Goal: Transaction & Acquisition: Purchase product/service

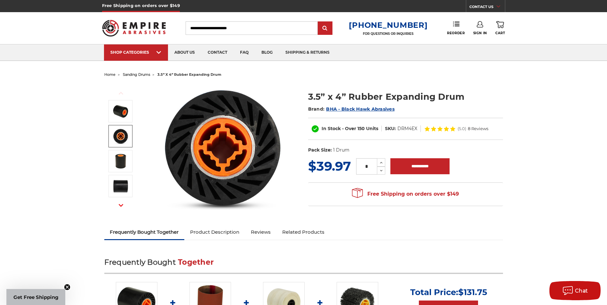
click at [124, 133] on img at bounding box center [121, 136] width 16 height 16
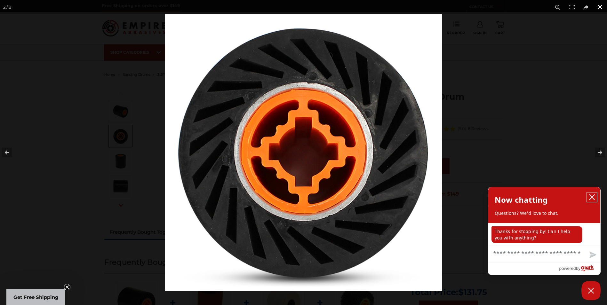
click at [592, 195] on icon "close chatbox" at bounding box center [592, 197] width 6 height 6
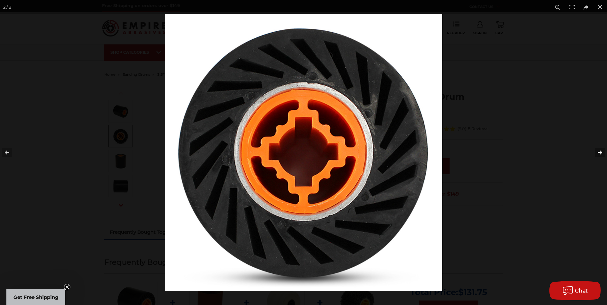
click at [601, 151] on button at bounding box center [596, 153] width 22 height 32
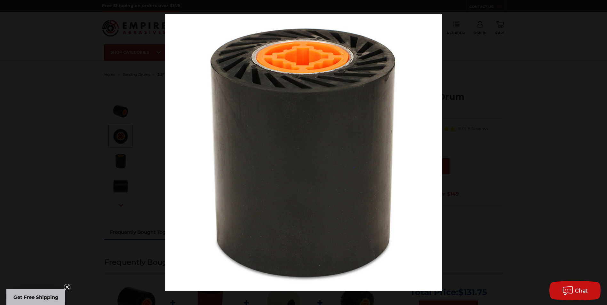
click at [601, 151] on button at bounding box center [596, 153] width 22 height 32
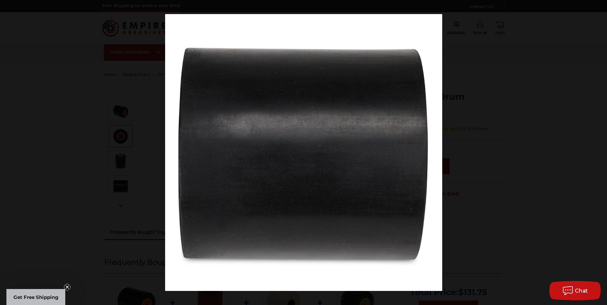
click at [601, 151] on button at bounding box center [596, 153] width 22 height 32
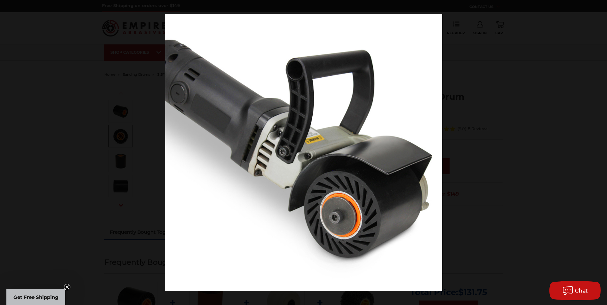
click at [601, 151] on button at bounding box center [596, 153] width 22 height 32
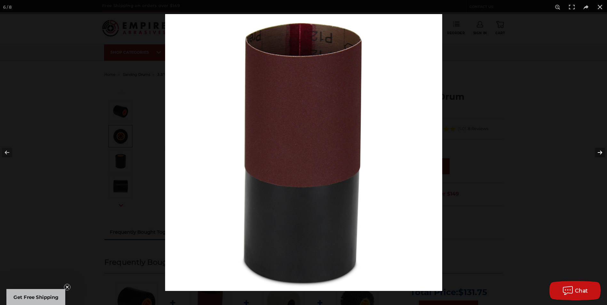
click at [601, 152] on button at bounding box center [596, 153] width 22 height 32
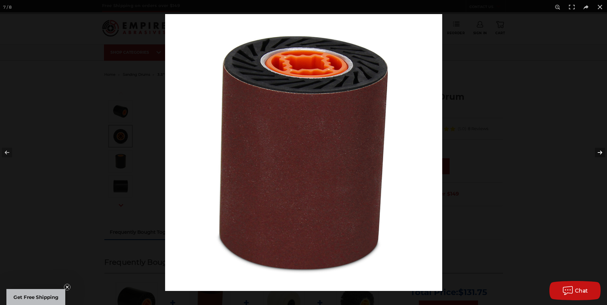
click at [601, 152] on button at bounding box center [596, 153] width 22 height 32
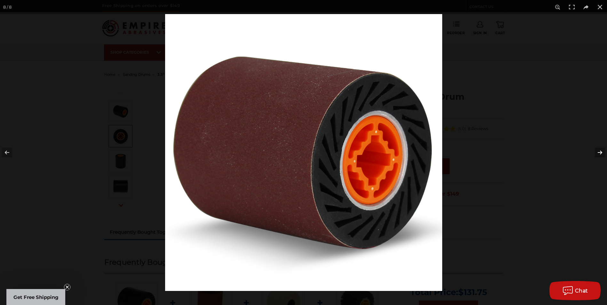
click at [601, 152] on button at bounding box center [596, 153] width 22 height 32
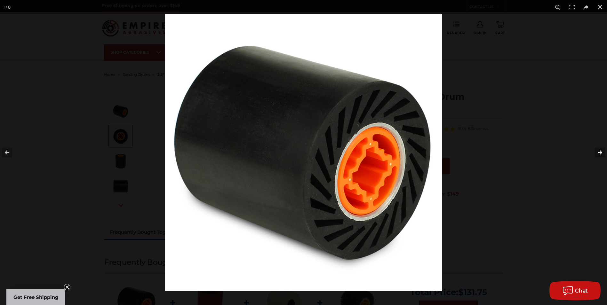
click at [601, 152] on button at bounding box center [596, 153] width 22 height 32
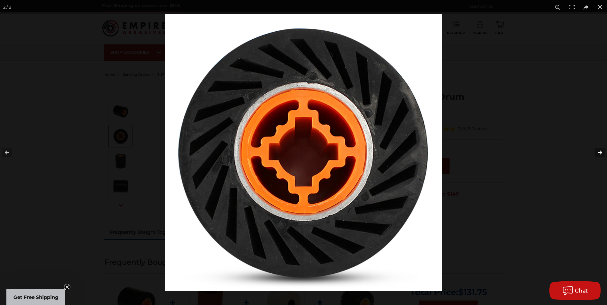
click at [601, 152] on button at bounding box center [596, 153] width 22 height 32
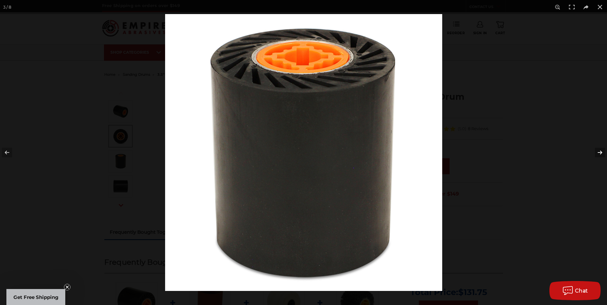
click at [601, 152] on button at bounding box center [596, 153] width 22 height 32
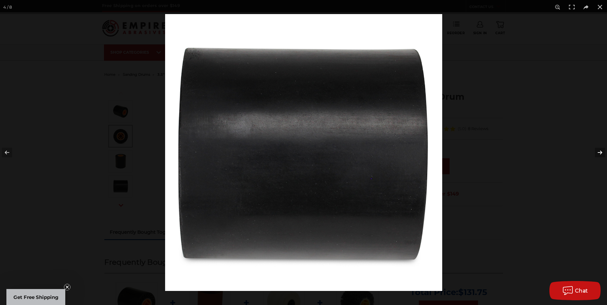
click at [601, 152] on button at bounding box center [596, 153] width 22 height 32
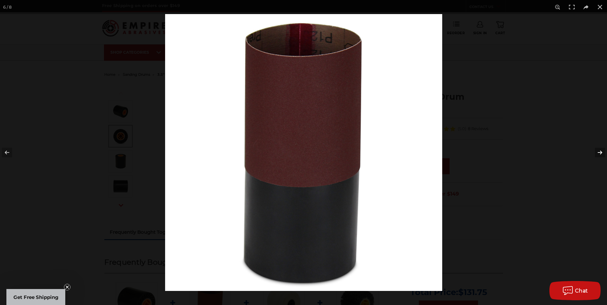
click at [601, 152] on button at bounding box center [596, 153] width 22 height 32
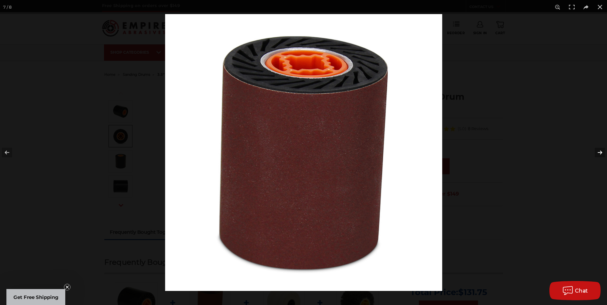
click at [601, 152] on button at bounding box center [596, 153] width 22 height 32
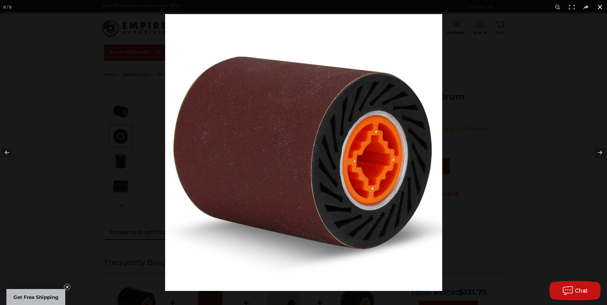
click at [602, 8] on button at bounding box center [600, 7] width 14 height 14
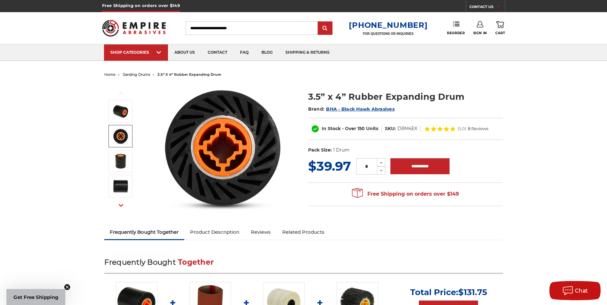
click at [263, 27] on input "Search" at bounding box center [252, 27] width 132 height 13
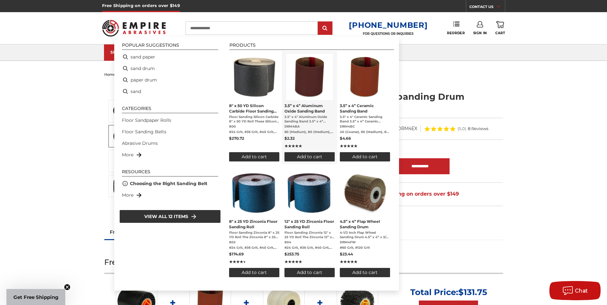
type input "**********"
click at [313, 117] on span "3.5" x 4" Aluminum Oxide Sanding Band 3.5” x 4” Aluminum Oxide Sanding Band for…" at bounding box center [310, 119] width 50 height 9
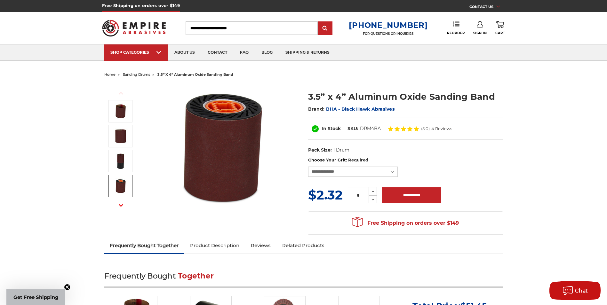
click at [120, 208] on button "Next" at bounding box center [120, 206] width 15 height 14
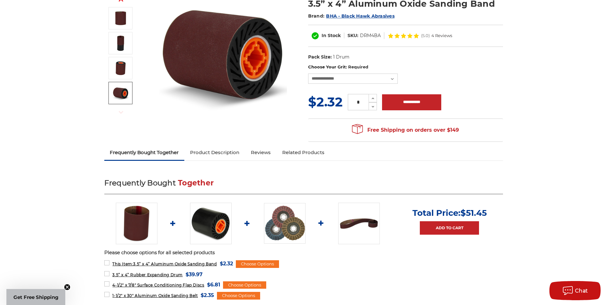
scroll to position [96, 0]
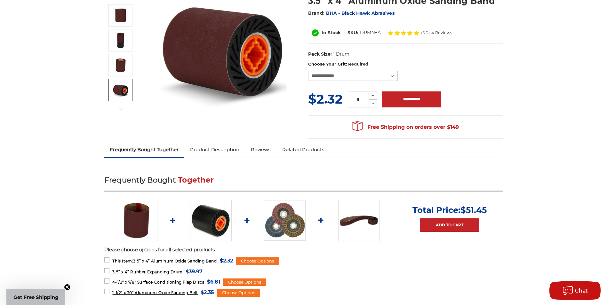
click at [281, 228] on img at bounding box center [285, 220] width 42 height 41
